Goal: Complete application form

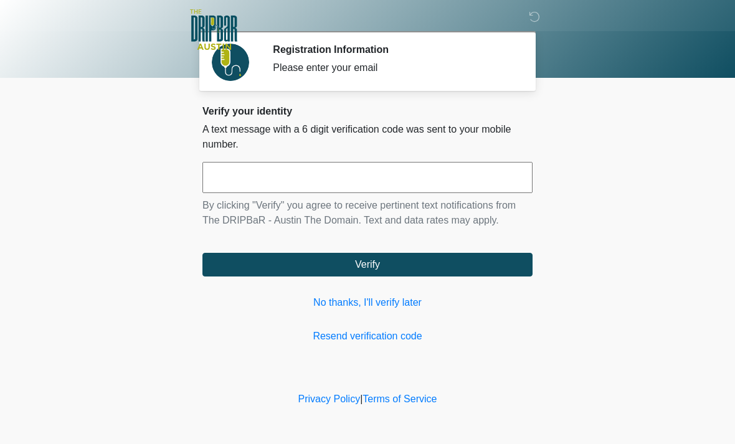
click at [409, 300] on link "No thanks, I'll verify later" at bounding box center [367, 302] width 330 height 15
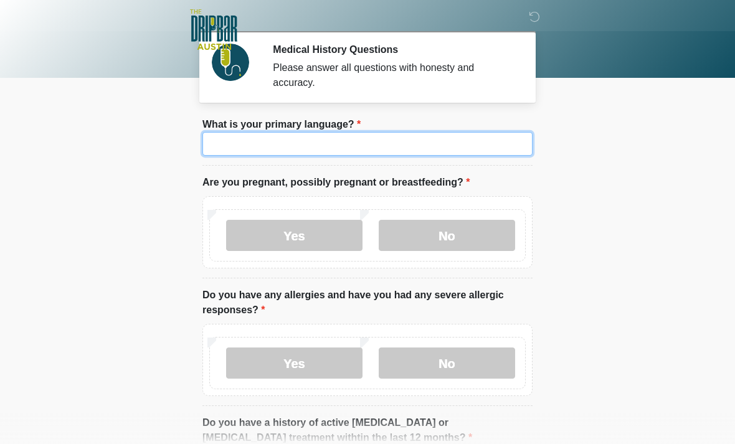
click at [378, 147] on input "What is your primary language?" at bounding box center [367, 144] width 330 height 24
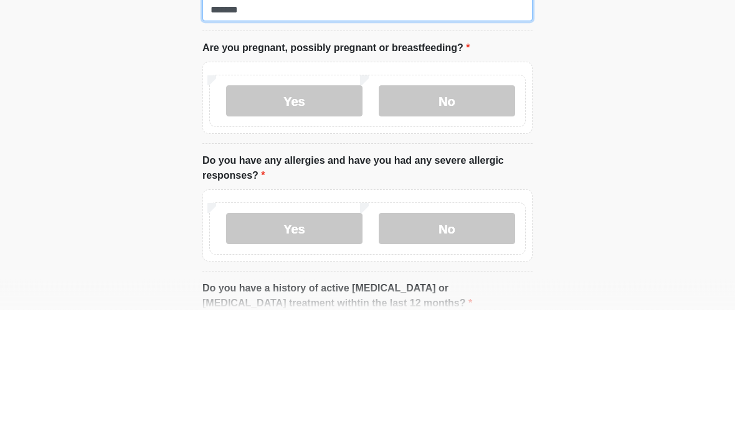
type input "*******"
click at [462, 220] on label "No" at bounding box center [447, 235] width 136 height 31
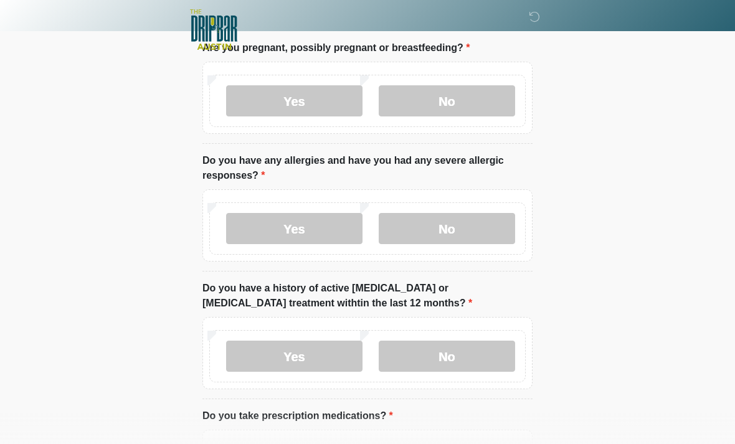
click at [471, 226] on label "No" at bounding box center [447, 228] width 136 height 31
click at [470, 351] on label "No" at bounding box center [447, 356] width 136 height 31
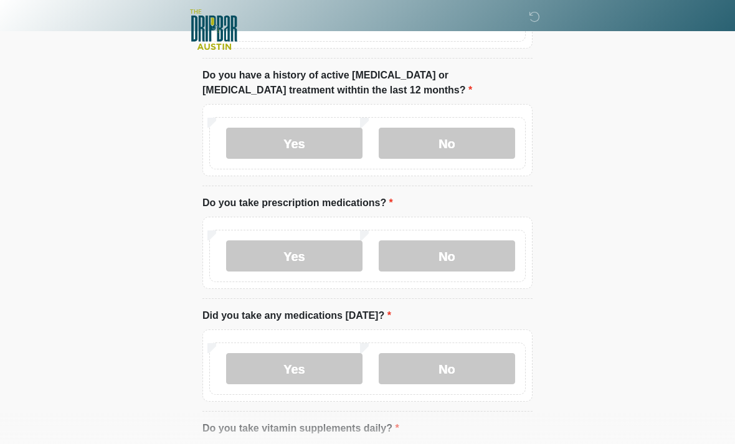
scroll to position [361, 0]
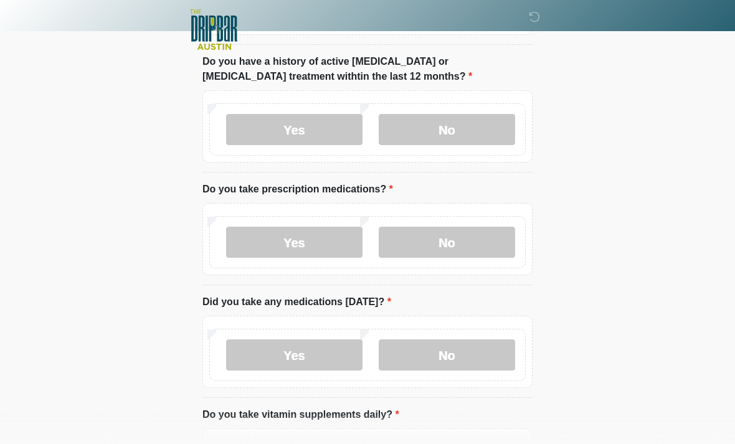
click at [306, 244] on label "Yes" at bounding box center [294, 242] width 136 height 31
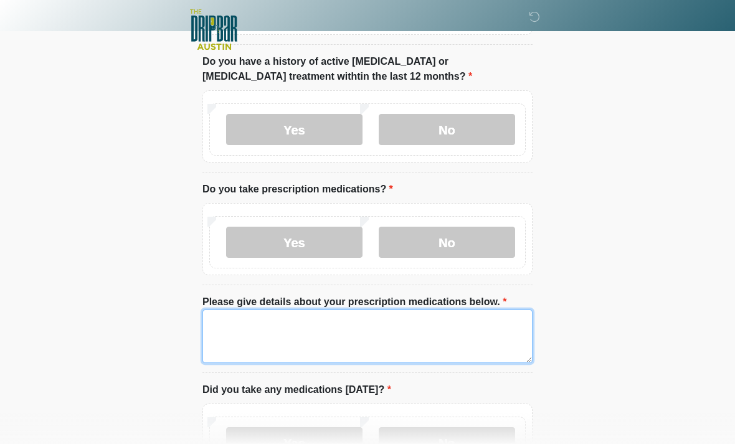
click at [244, 320] on textarea "Please give details about your prescription medications below." at bounding box center [367, 337] width 330 height 54
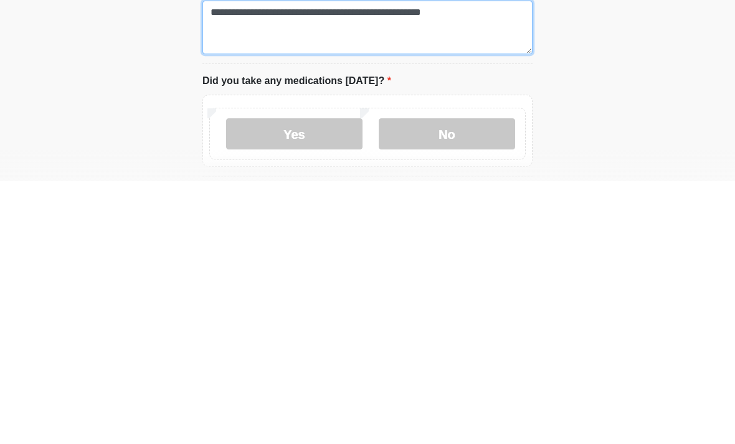
scroll to position [417, 0]
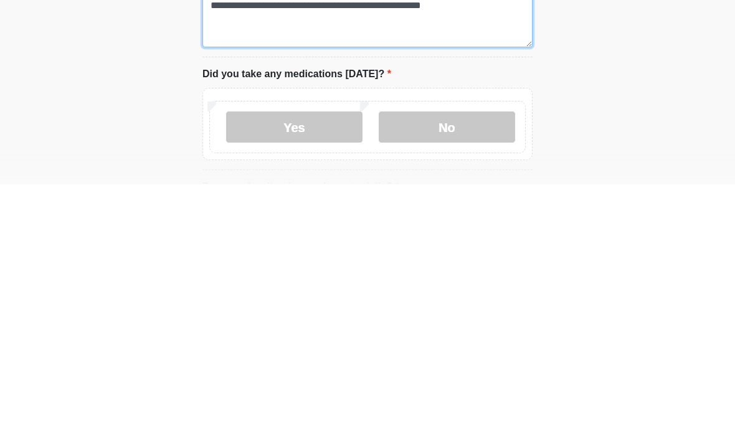
type textarea "**********"
click at [323, 371] on label "Yes" at bounding box center [294, 386] width 136 height 31
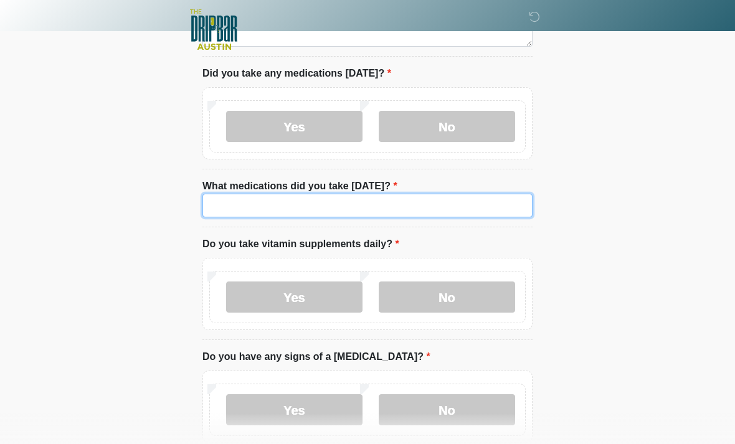
click at [272, 196] on input "What medications did you take today?" at bounding box center [367, 206] width 330 height 24
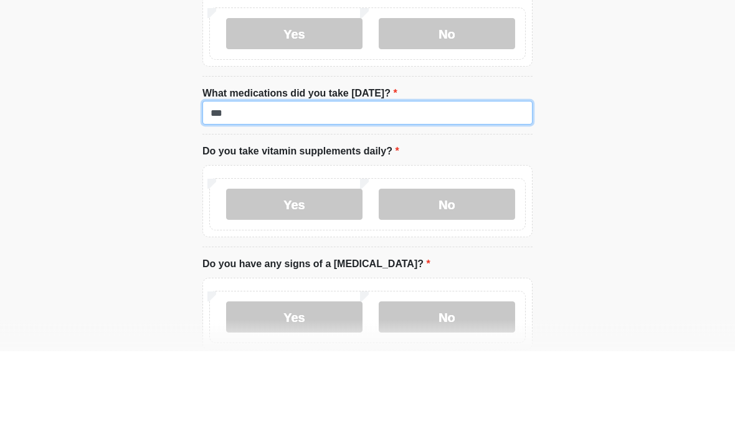
type input "***"
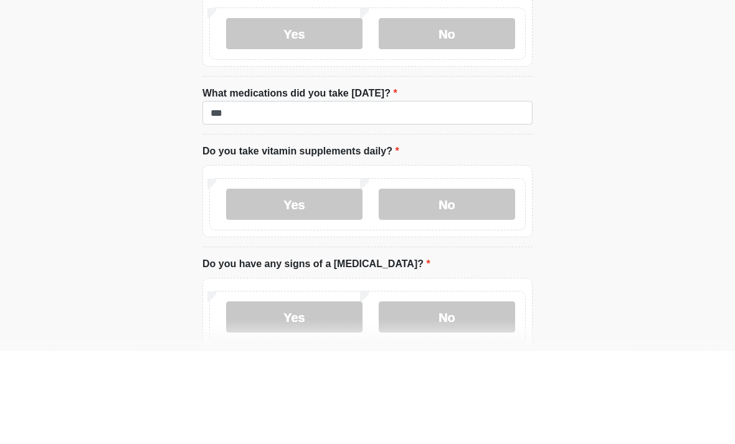
click at [466, 282] on label "No" at bounding box center [447, 297] width 136 height 31
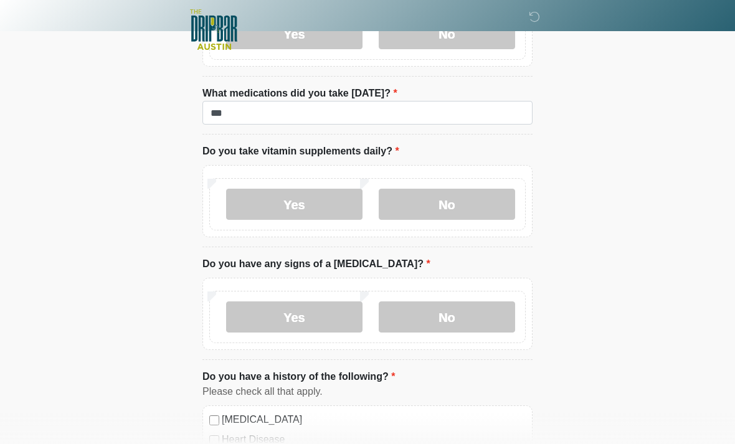
click at [446, 311] on label "No" at bounding box center [447, 317] width 136 height 31
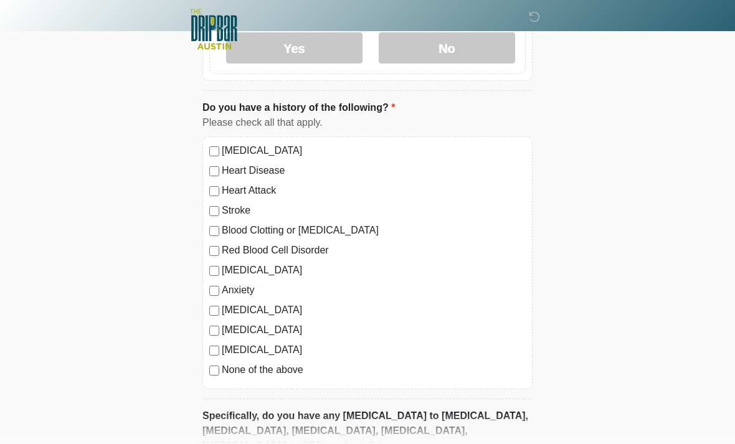
scroll to position [1045, 0]
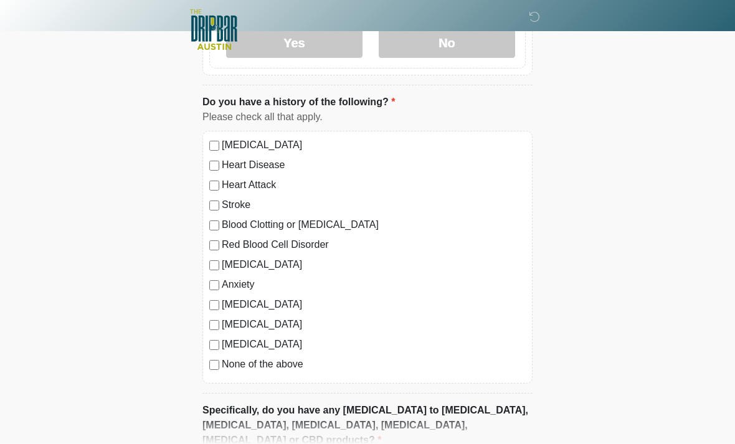
click at [222, 138] on label "High Blood Pressure" at bounding box center [374, 145] width 304 height 15
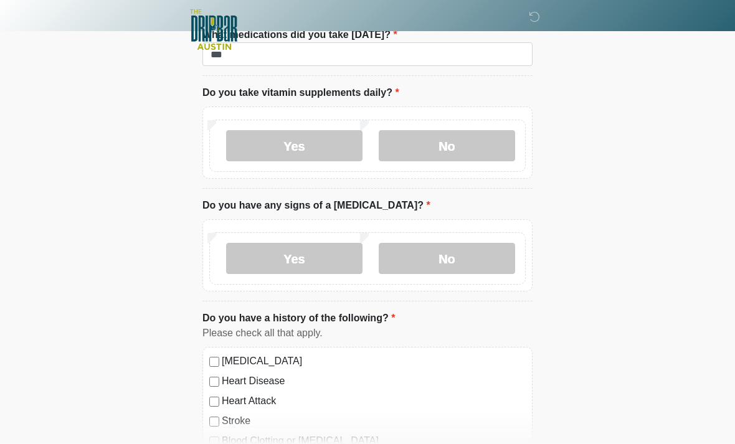
scroll to position [829, 0]
click at [318, 152] on label "Yes" at bounding box center [294, 146] width 136 height 31
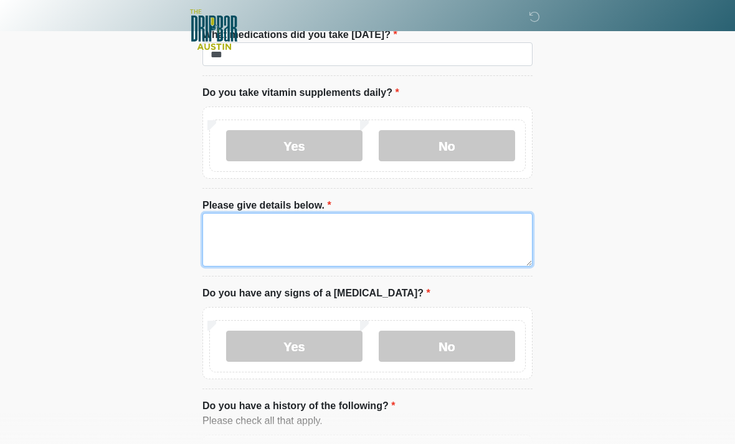
click at [367, 230] on textarea "Please give details below." at bounding box center [367, 240] width 330 height 54
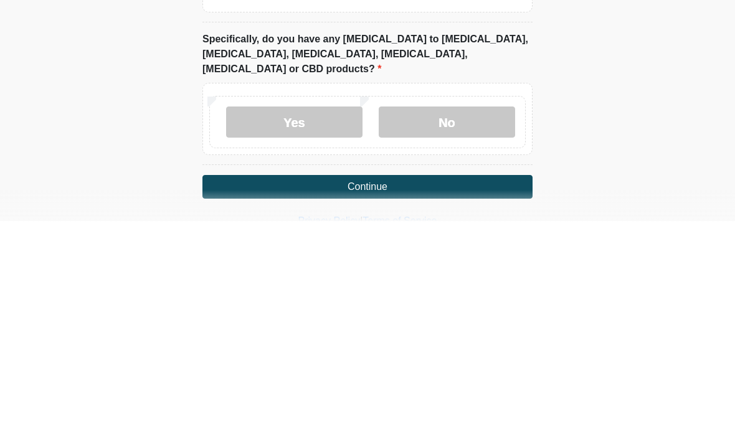
scroll to position [1308, 0]
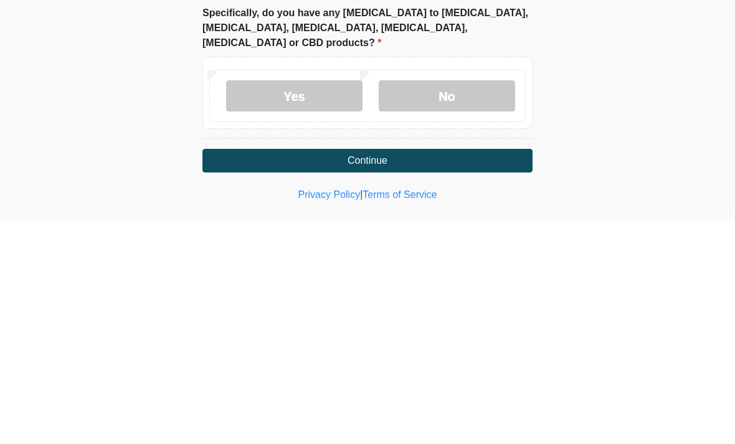
type textarea "**********"
click at [466, 303] on label "No" at bounding box center [447, 318] width 136 height 31
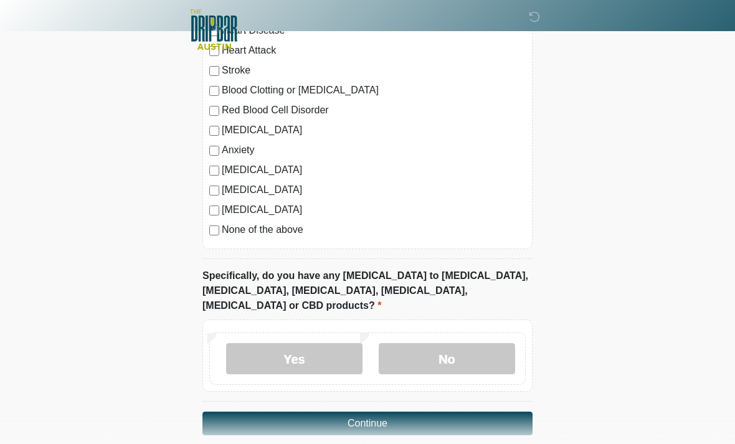
click at [449, 412] on button "Continue" at bounding box center [367, 424] width 330 height 24
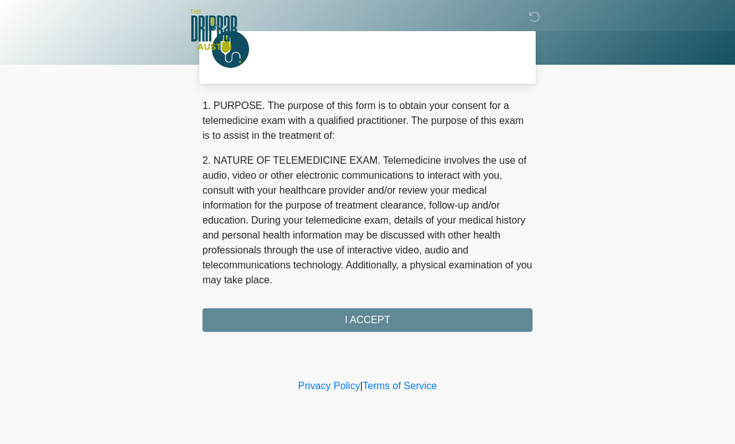
scroll to position [0, 0]
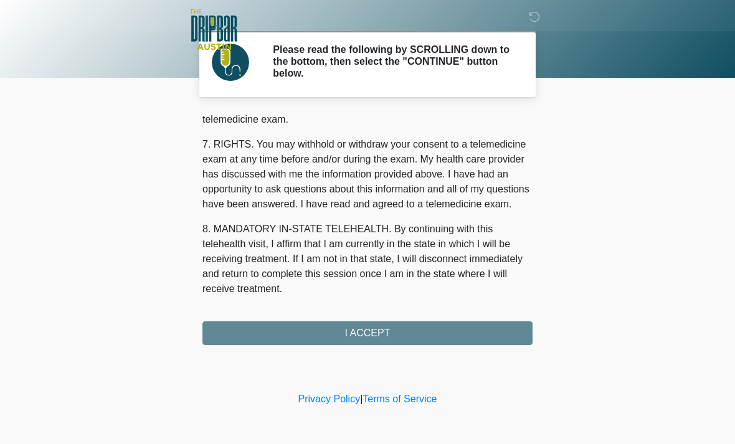
click at [391, 331] on button "I ACCEPT" at bounding box center [367, 333] width 330 height 24
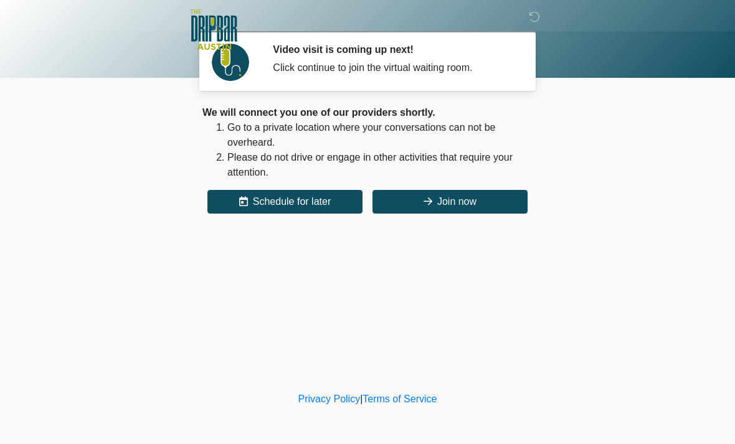
click at [465, 195] on button "Join now" at bounding box center [450, 202] width 155 height 24
